Goal: Task Accomplishment & Management: Use online tool/utility

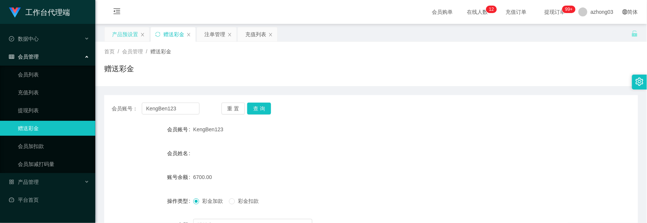
click at [126, 38] on div "产品预设置" at bounding box center [125, 34] width 26 height 14
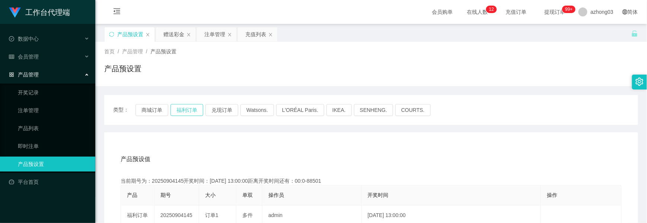
click at [184, 111] on button "福利订单" at bounding box center [187, 110] width 33 height 12
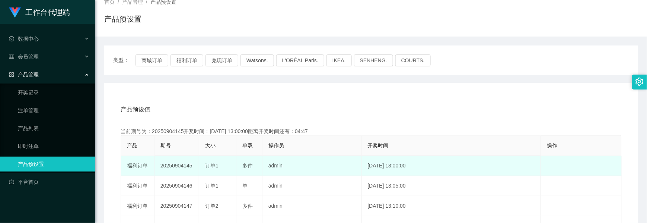
click at [184, 168] on td "20250904145" at bounding box center [177, 166] width 45 height 20
copy td "20250904145"
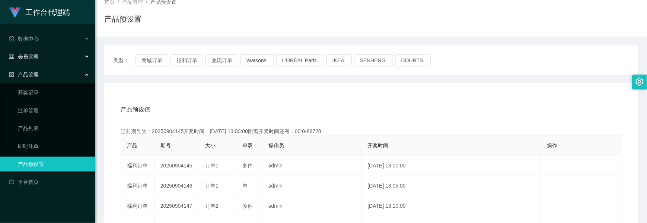
click at [40, 55] on div "会员管理" at bounding box center [47, 56] width 95 height 15
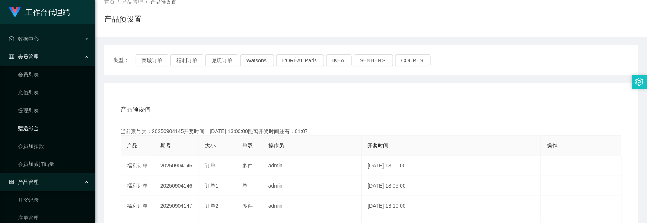
click at [38, 125] on link "赠送彩金" at bounding box center [53, 128] width 71 height 15
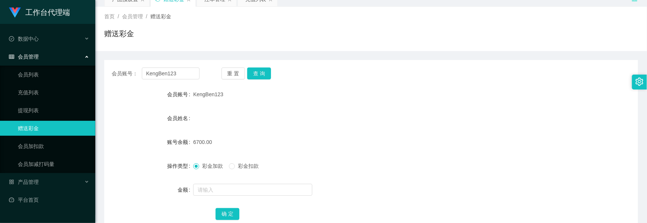
scroll to position [50, 0]
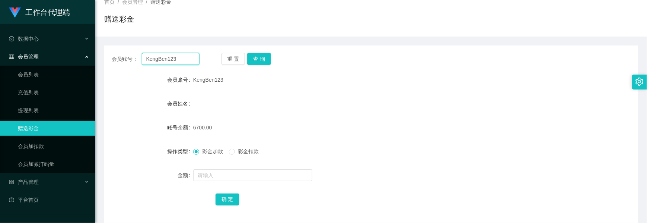
drag, startPoint x: 144, startPoint y: 62, endPoint x: 109, endPoint y: 63, distance: 34.6
click at [109, 63] on div "会员账号： KengBen123 重 置 查 询" at bounding box center [371, 59] width 534 height 12
paste input "samue17789"
type input "samue17789"
click at [263, 59] on button "查 询" at bounding box center [259, 59] width 24 height 12
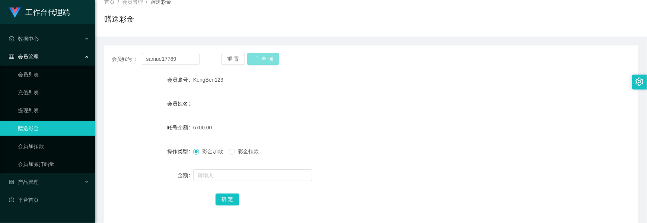
scroll to position [35, 0]
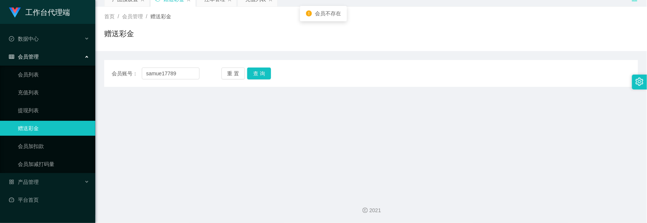
click at [258, 80] on div "会员账号： samue17789 重 置 查 询 会员账号 KengBen123 会员姓名 账号余额 6700.00 操作类型 彩金加款 彩金扣款 金额 确 定" at bounding box center [371, 73] width 534 height 27
click at [146, 72] on input "samue17789" at bounding box center [171, 73] width 58 height 12
click at [252, 69] on button "查 询" at bounding box center [259, 73] width 24 height 12
click at [257, 71] on button "查 询" at bounding box center [259, 73] width 24 height 12
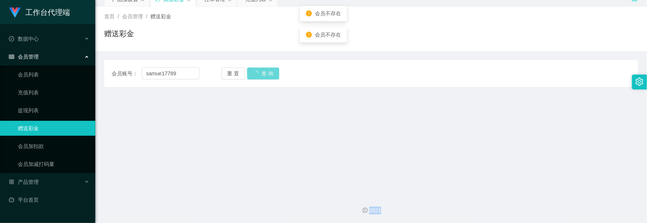
click at [257, 71] on div "重 置 查 询" at bounding box center [266, 73] width 88 height 12
